Goal: Transaction & Acquisition: Book appointment/travel/reservation

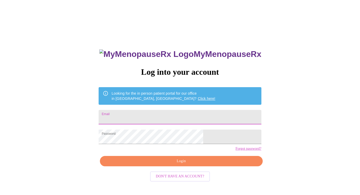
click at [159, 117] on input "Email" at bounding box center [180, 117] width 163 height 15
click at [149, 118] on input "Email" at bounding box center [180, 117] width 163 height 15
click at [190, 165] on span "Login" at bounding box center [181, 161] width 151 height 6
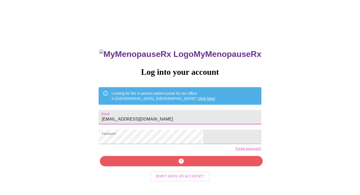
click at [184, 115] on input "[EMAIL_ADDRESS][DOMAIN_NAME]" at bounding box center [180, 117] width 163 height 15
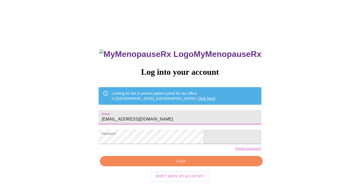
type input "[EMAIL_ADDRESS][DOMAIN_NAME]"
click at [191, 165] on span "Login" at bounding box center [181, 161] width 151 height 6
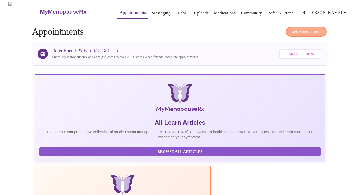
click at [313, 31] on span "Create Appointment" at bounding box center [306, 32] width 29 height 6
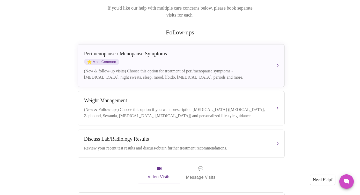
scroll to position [77, 0]
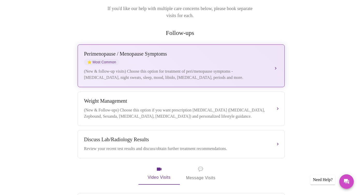
click at [205, 68] on div "(New & follow-up visits) Choose this option for treatment of peri/menopause sym…" at bounding box center [176, 74] width 184 height 12
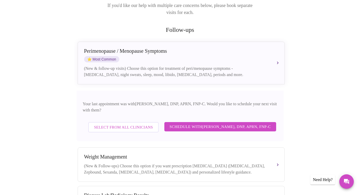
scroll to position [80, 0]
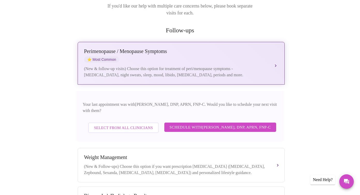
click at [159, 66] on div "(New & follow-up visits) Choose this option for treatment of peri/menopause sym…" at bounding box center [176, 72] width 184 height 12
click at [259, 66] on div "(New & follow-up visits) Choose this option for treatment of peri/menopause sym…" at bounding box center [176, 72] width 184 height 12
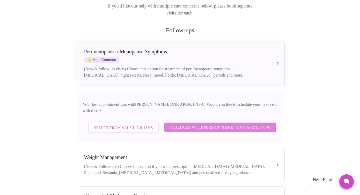
click at [225, 124] on span "Schedule with [PERSON_NAME], DNP, APRN, FNP-C" at bounding box center [221, 127] width 102 height 7
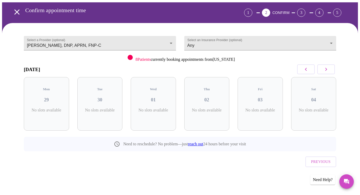
scroll to position [8, 0]
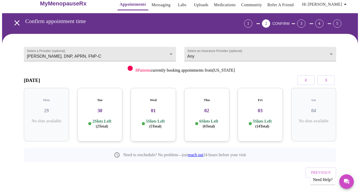
click at [98, 111] on div "Tue 30 2 Slots Left ( 2 Total)" at bounding box center [99, 115] width 45 height 54
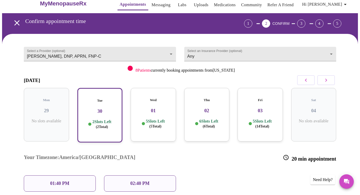
scroll to position [50, 0]
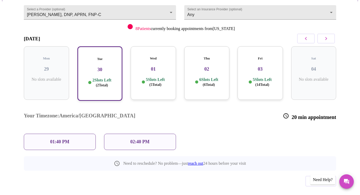
click at [138, 139] on p "02:40 PM" at bounding box center [139, 141] width 19 height 5
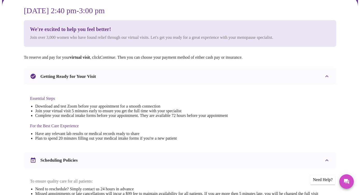
scroll to position [41, 0]
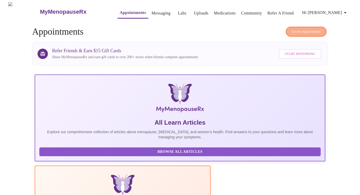
click at [292, 29] on span "Create Appointment" at bounding box center [306, 32] width 29 height 6
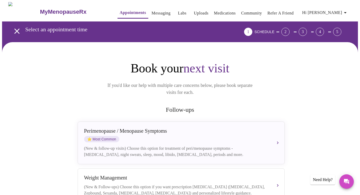
scroll to position [27, 0]
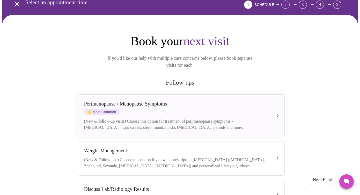
click at [199, 101] on div "[MEDICAL_DATA] / Menopause Symptoms ⭐ Most Common" at bounding box center [176, 108] width 184 height 14
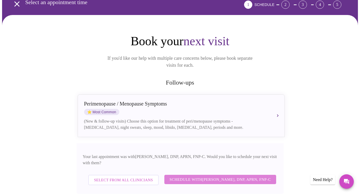
click at [186, 176] on span "Schedule with [PERSON_NAME], DNP, APRN, FNP-C" at bounding box center [221, 179] width 102 height 7
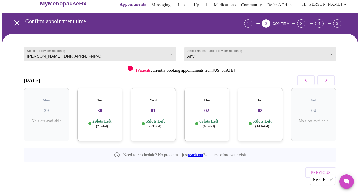
click at [263, 108] on h3 "03" at bounding box center [260, 111] width 37 height 6
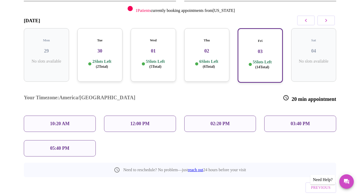
scroll to position [69, 0]
click at [150, 115] on div "12:00 PM" at bounding box center [140, 123] width 72 height 16
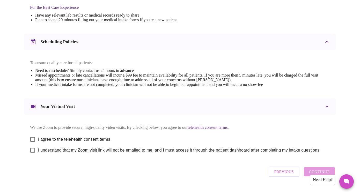
scroll to position [165, 0]
click at [30, 142] on input "I agree to the telehealth consent terms" at bounding box center [32, 139] width 11 height 11
checkbox input "true"
click at [32, 155] on input "I understand that my Zoom visit link will not be emailed to me, and I must acce…" at bounding box center [32, 150] width 11 height 11
checkbox input "true"
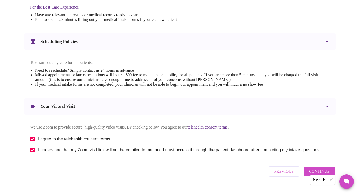
scroll to position [180, 0]
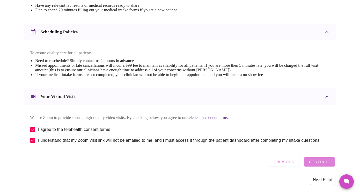
click at [330, 164] on span "Continue" at bounding box center [319, 162] width 21 height 7
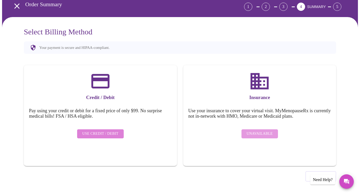
click at [109, 131] on span "Use Credit / Debit" at bounding box center [100, 134] width 36 height 6
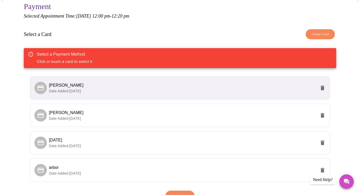
scroll to position [51, 0]
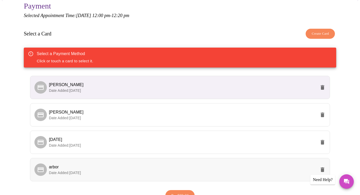
click at [76, 167] on span "arbor" at bounding box center [183, 167] width 268 height 6
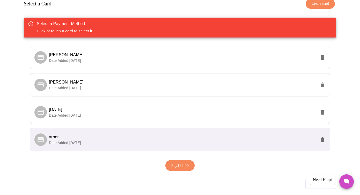
scroll to position [99, 0]
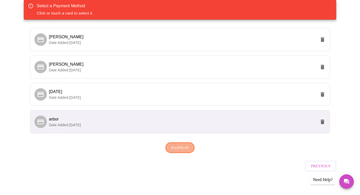
click at [176, 145] on span "Pay $99.00" at bounding box center [181, 148] width 18 height 7
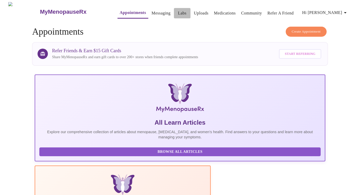
click at [178, 10] on link "Labs" at bounding box center [182, 13] width 9 height 7
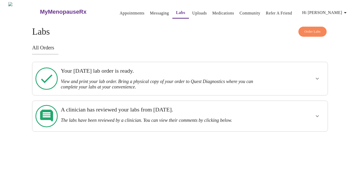
click at [129, 71] on h3 "Your [DATE] lab order is ready." at bounding box center [166, 71] width 210 height 7
click at [318, 78] on icon "show more" at bounding box center [318, 79] width 6 height 6
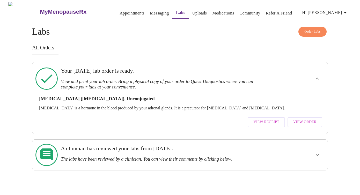
click at [308, 119] on span "View Order" at bounding box center [305, 122] width 23 height 6
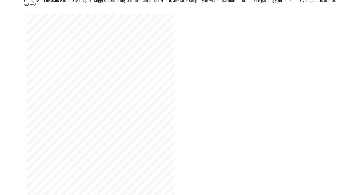
scroll to position [59, 0]
